Goal: Task Accomplishment & Management: Manage account settings

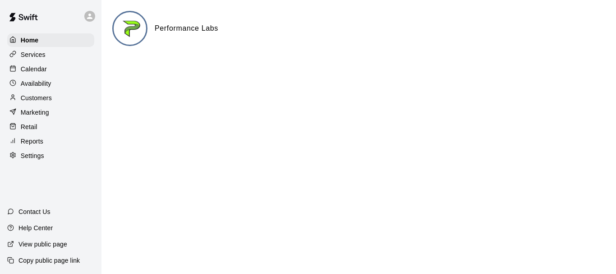
click at [34, 74] on p "Calendar" at bounding box center [34, 69] width 26 height 9
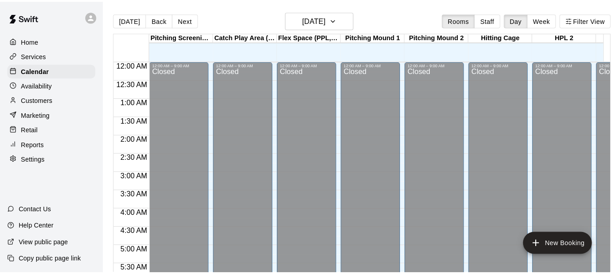
scroll to position [477, 0]
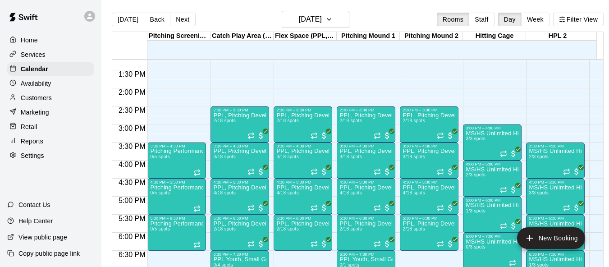
click at [429, 132] on div "PPL, Pitching Development Session 2/18 spots" at bounding box center [429, 245] width 53 height 267
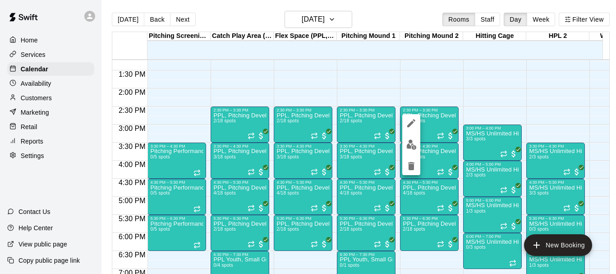
click at [410, 143] on img "edit" at bounding box center [411, 144] width 10 height 10
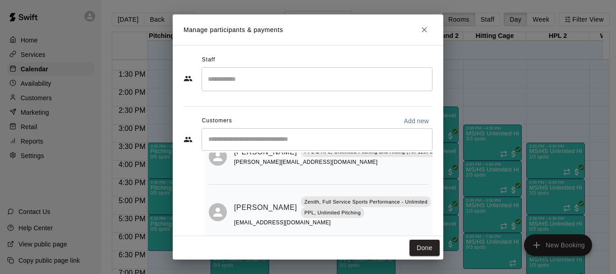
scroll to position [53, 0]
click at [424, 244] on button "Done" at bounding box center [425, 248] width 30 height 17
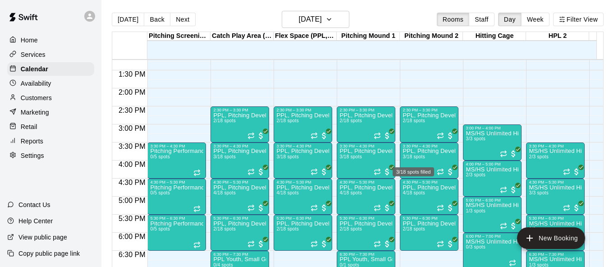
click at [421, 164] on div "3/18 spots filled" at bounding box center [413, 169] width 43 height 16
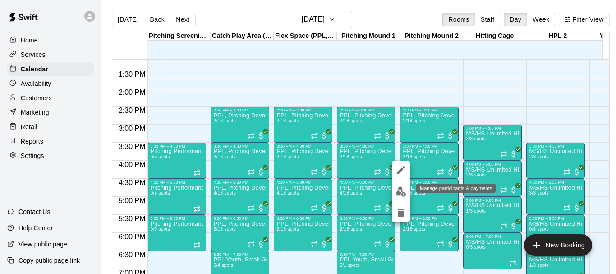
click at [406, 190] on img "edit" at bounding box center [401, 191] width 10 height 10
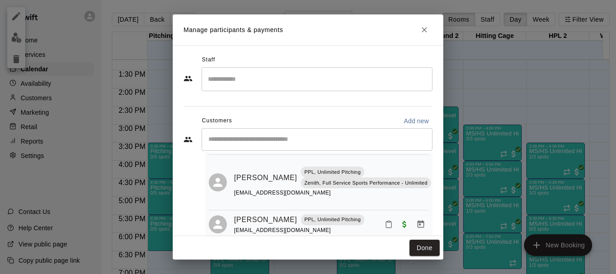
scroll to position [22, 0]
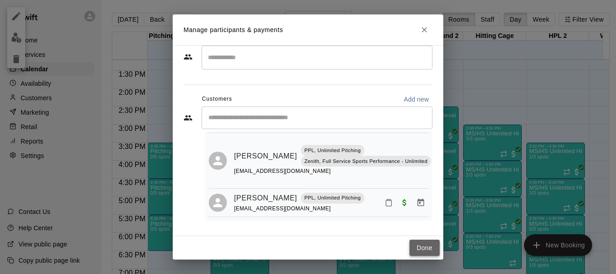
click at [418, 245] on button "Done" at bounding box center [425, 248] width 30 height 17
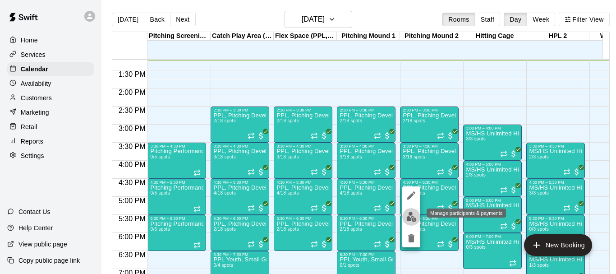
click at [415, 218] on img "edit" at bounding box center [411, 217] width 10 height 10
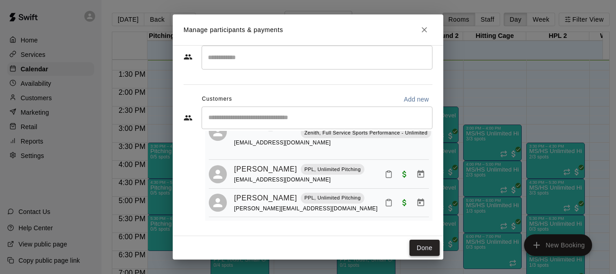
click at [422, 245] on button "Done" at bounding box center [425, 248] width 30 height 17
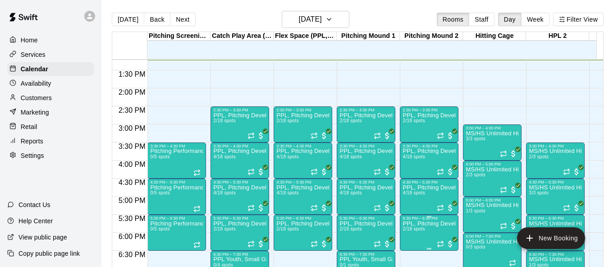
click at [415, 231] on span "2/18 spots" at bounding box center [414, 228] width 22 height 5
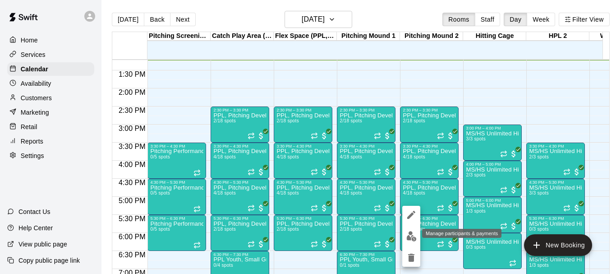
click at [412, 239] on img "edit" at bounding box center [411, 236] width 10 height 10
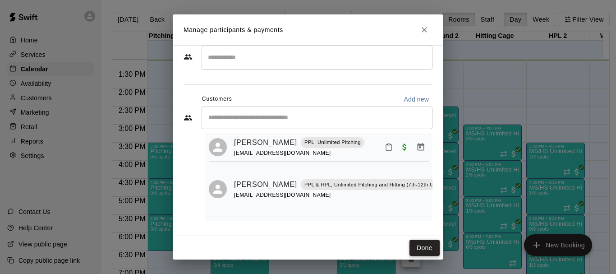
click at [420, 245] on button "Done" at bounding box center [425, 248] width 30 height 17
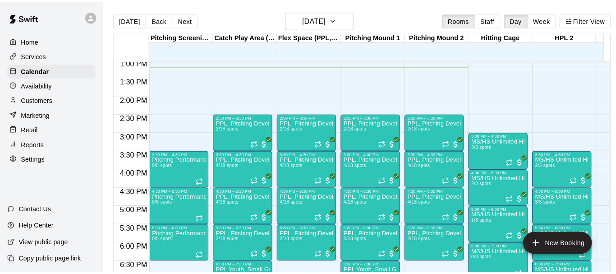
scroll to position [469, 0]
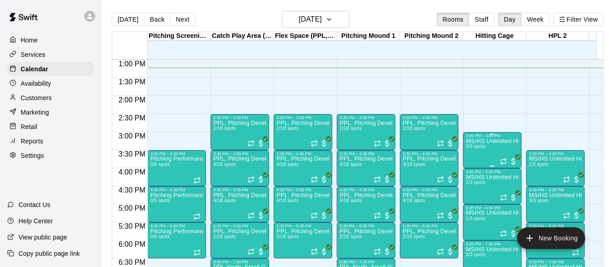
click at [475, 156] on div "MS/HS Unlimited Hitting 3/3 spots" at bounding box center [492, 271] width 53 height 267
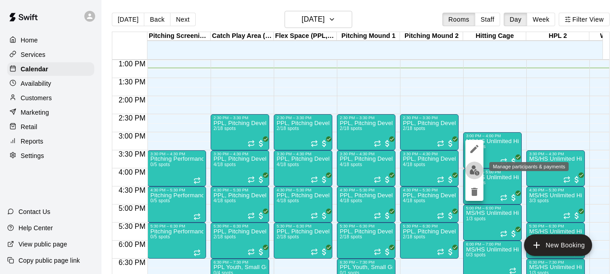
click at [475, 171] on img "edit" at bounding box center [475, 170] width 10 height 10
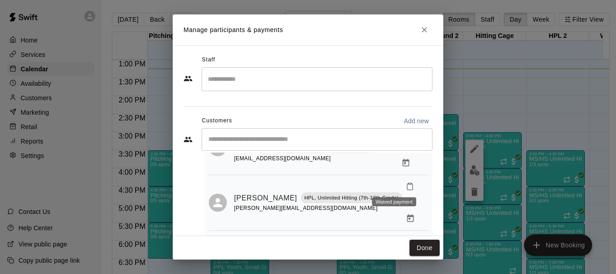
scroll to position [62, 0]
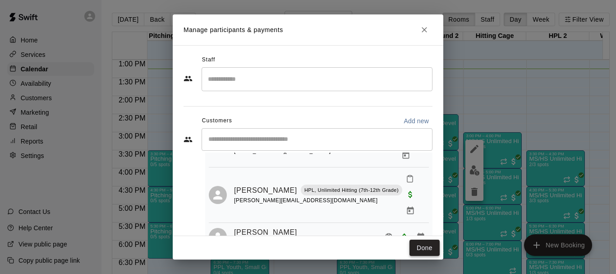
click at [424, 253] on button "Done" at bounding box center [425, 248] width 30 height 17
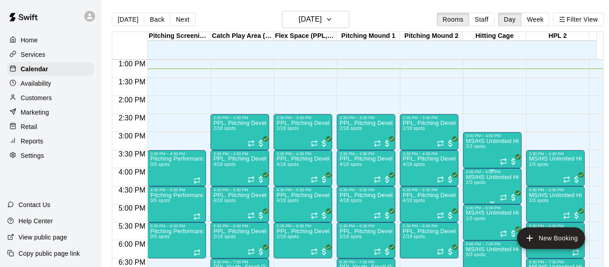
click at [481, 182] on span "2/3 spots" at bounding box center [476, 182] width 20 height 5
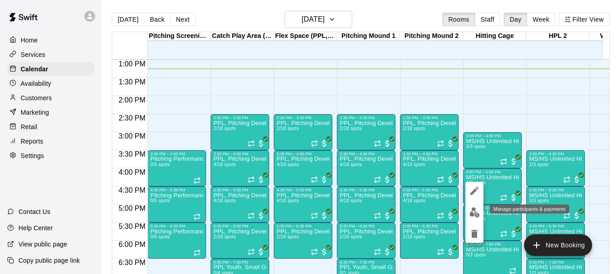
click at [474, 210] on img "edit" at bounding box center [475, 212] width 10 height 10
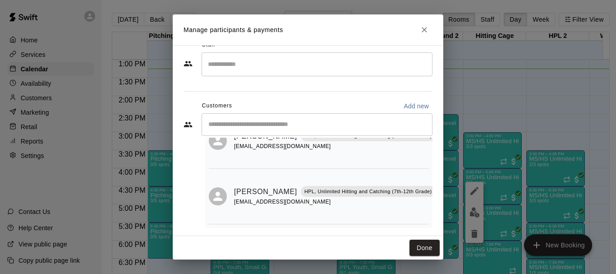
scroll to position [22, 0]
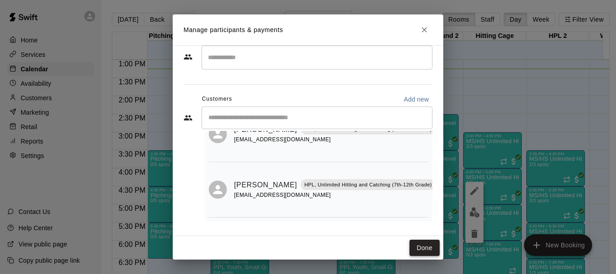
click at [414, 249] on button "Done" at bounding box center [425, 248] width 30 height 17
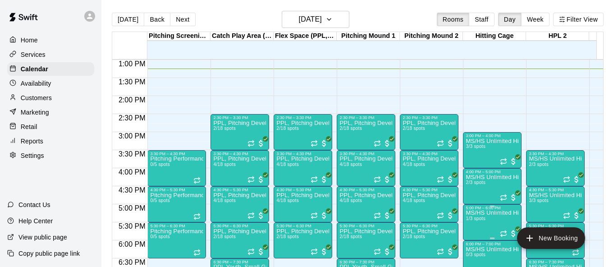
click at [481, 218] on span "1/3 spots" at bounding box center [476, 218] width 20 height 5
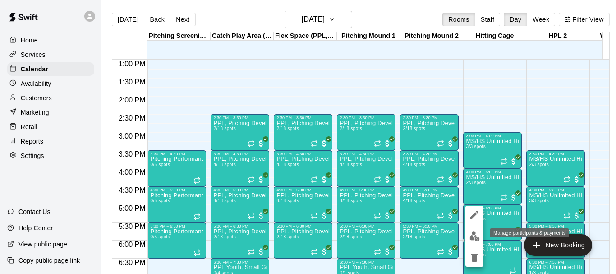
click at [475, 235] on img "edit" at bounding box center [475, 236] width 10 height 10
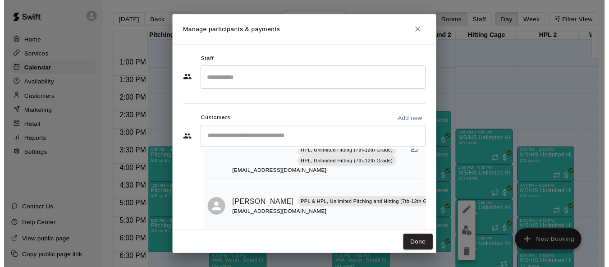
scroll to position [95, 0]
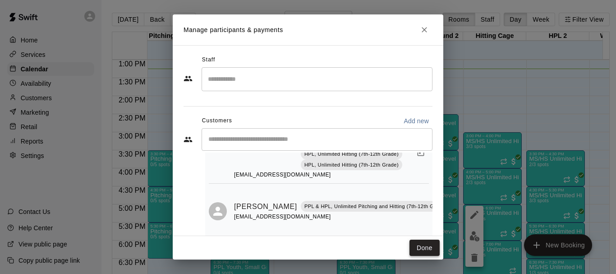
click at [416, 248] on button "Done" at bounding box center [425, 248] width 30 height 17
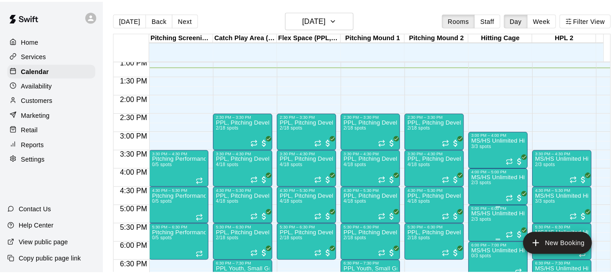
scroll to position [469, 0]
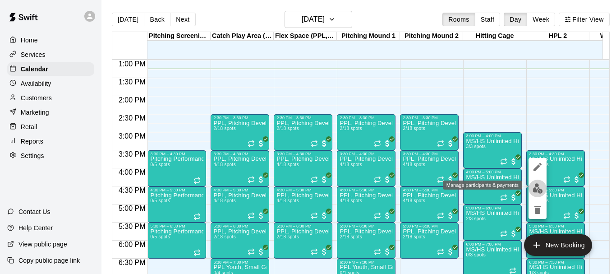
click at [535, 187] on img "edit" at bounding box center [538, 188] width 10 height 10
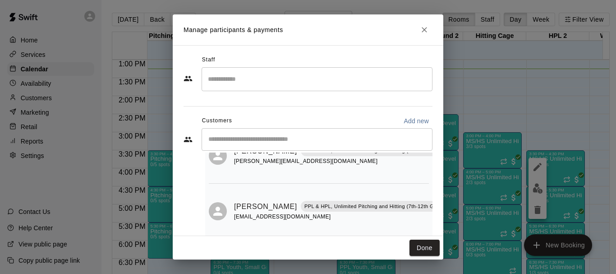
scroll to position [53, 0]
click at [421, 245] on button "Done" at bounding box center [425, 248] width 30 height 17
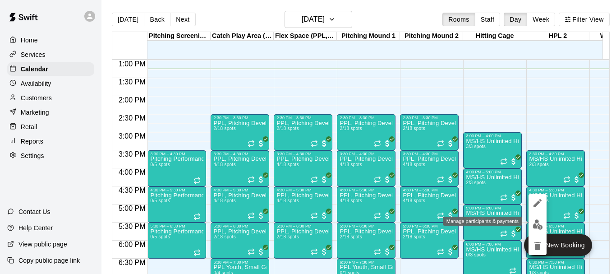
click at [535, 219] on img "edit" at bounding box center [538, 224] width 10 height 10
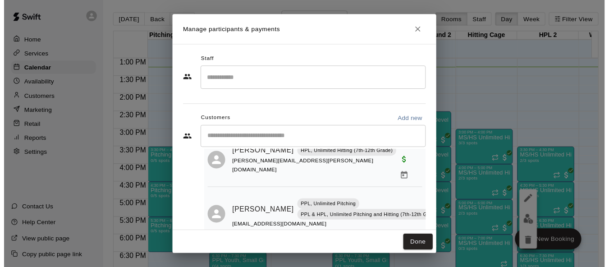
scroll to position [94, 0]
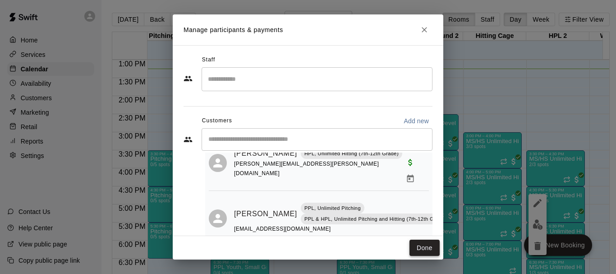
click at [419, 241] on button "Done" at bounding box center [425, 248] width 30 height 17
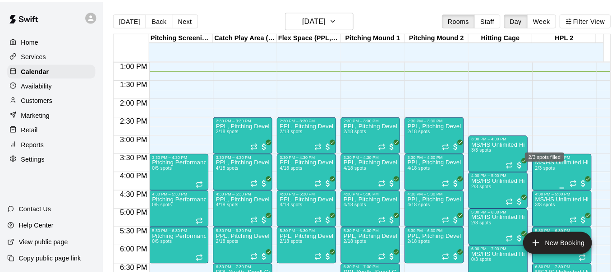
scroll to position [559, 0]
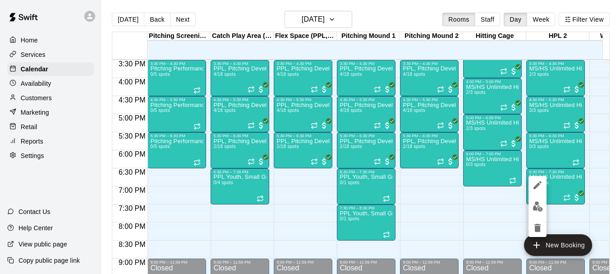
click at [534, 207] on img "edit" at bounding box center [538, 206] width 10 height 10
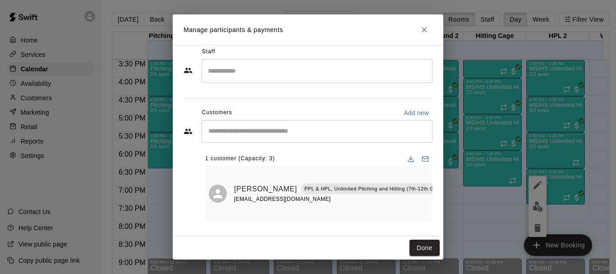
scroll to position [15, 0]
click at [422, 253] on button "Done" at bounding box center [425, 248] width 30 height 17
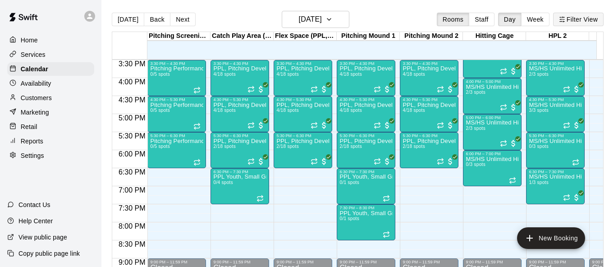
click at [566, 20] on icon "button" at bounding box center [562, 19] width 6 height 6
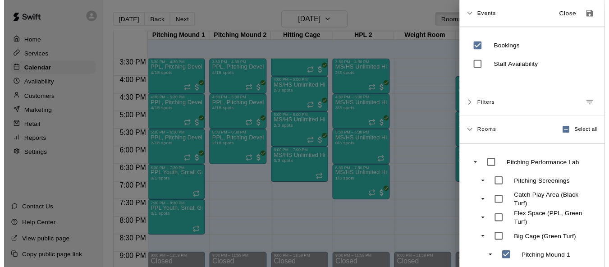
scroll to position [45, 0]
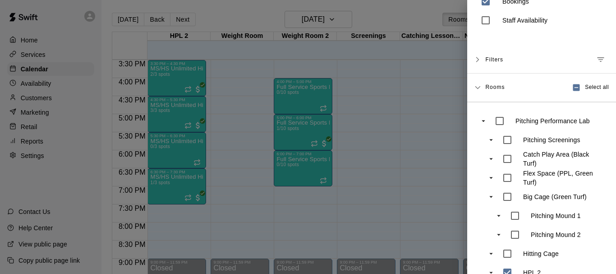
click at [410, 140] on div at bounding box center [308, 137] width 616 height 274
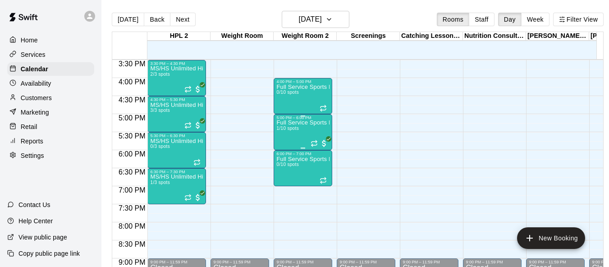
click at [290, 138] on div "Full Service Sports Performance 1/10 spots" at bounding box center [303, 253] width 53 height 267
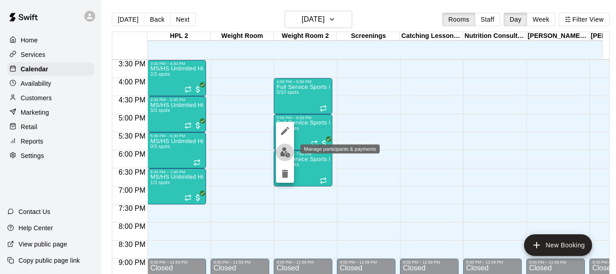
click at [288, 151] on img "edit" at bounding box center [285, 152] width 10 height 10
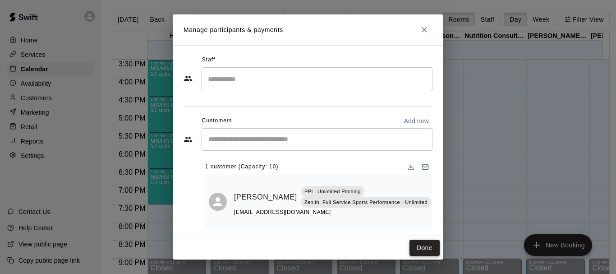
click at [425, 250] on button "Done" at bounding box center [425, 248] width 30 height 17
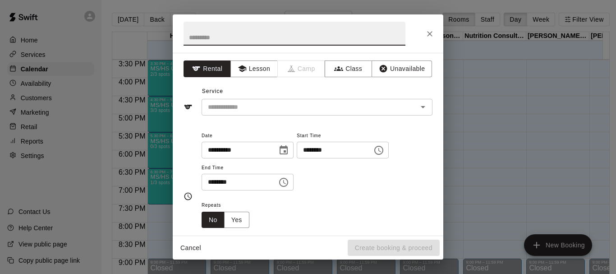
click at [429, 37] on icon "Close" at bounding box center [429, 33] width 9 height 9
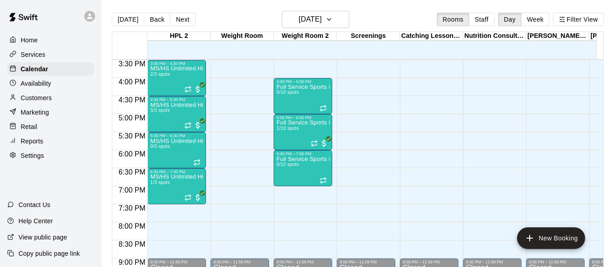
click at [383, 23] on div "[DATE] Back [DATE][DATE] Rooms Staff Day Week Filter View" at bounding box center [358, 21] width 492 height 21
